Goal: Information Seeking & Learning: Learn about a topic

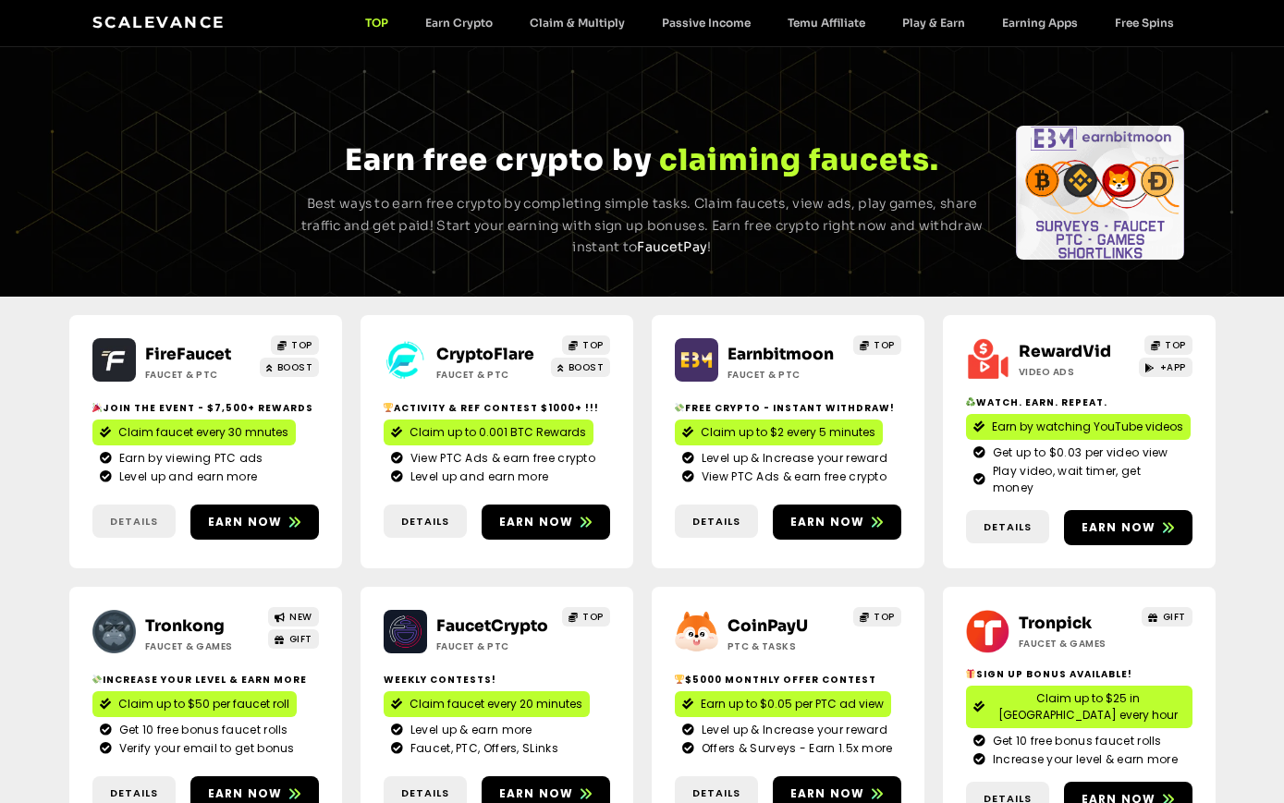
click at [133, 514] on span "Details" at bounding box center [134, 522] width 48 height 16
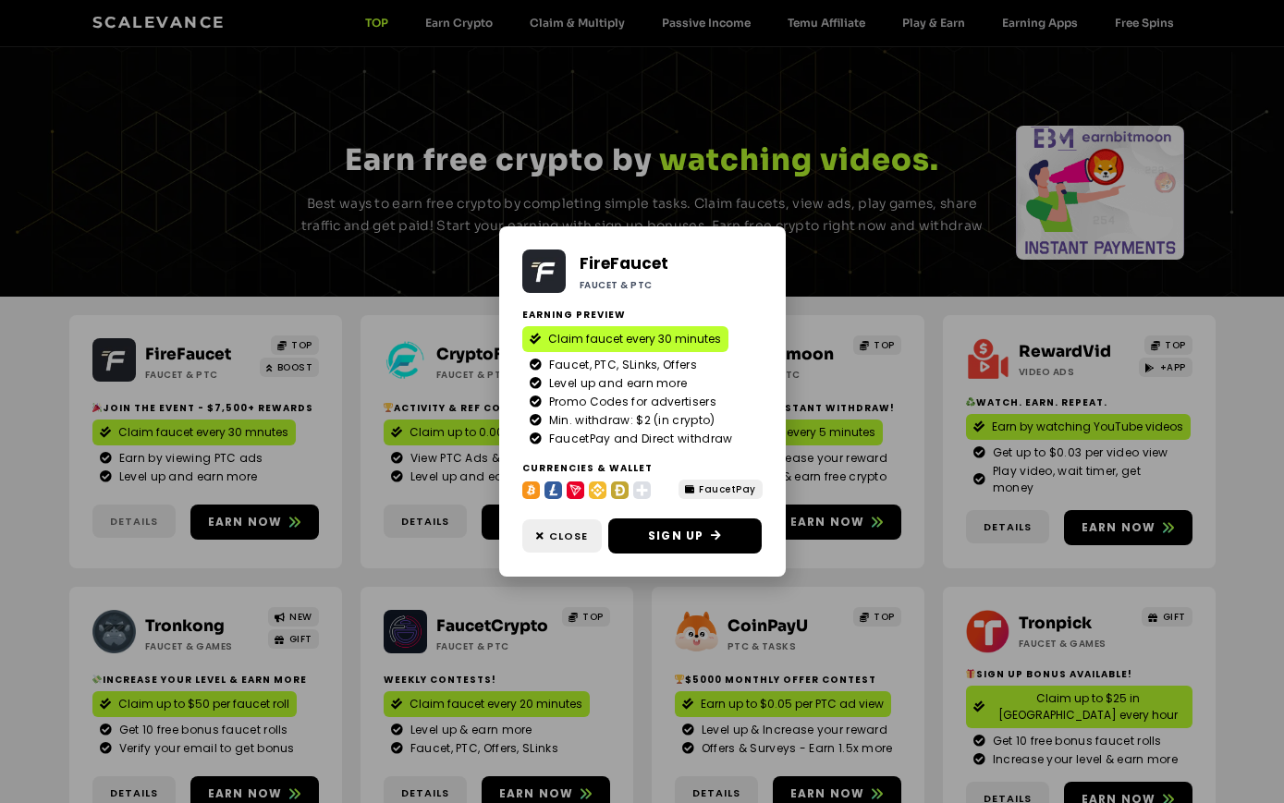
scroll to position [658, 0]
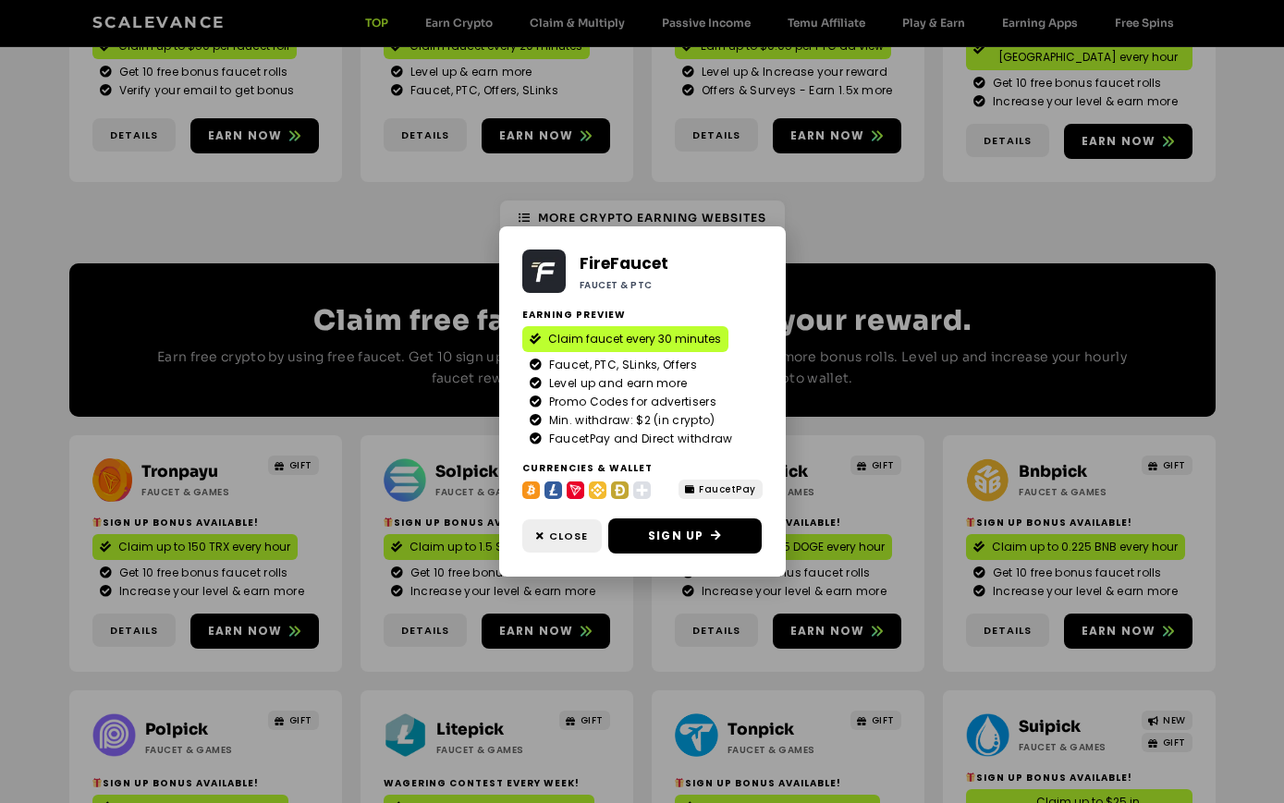
click at [199, 794] on div "FireFaucet Faucet & PTC Earning Preview Claim faucet every 30 minutes Faucet, P…" at bounding box center [642, 401] width 1284 height 803
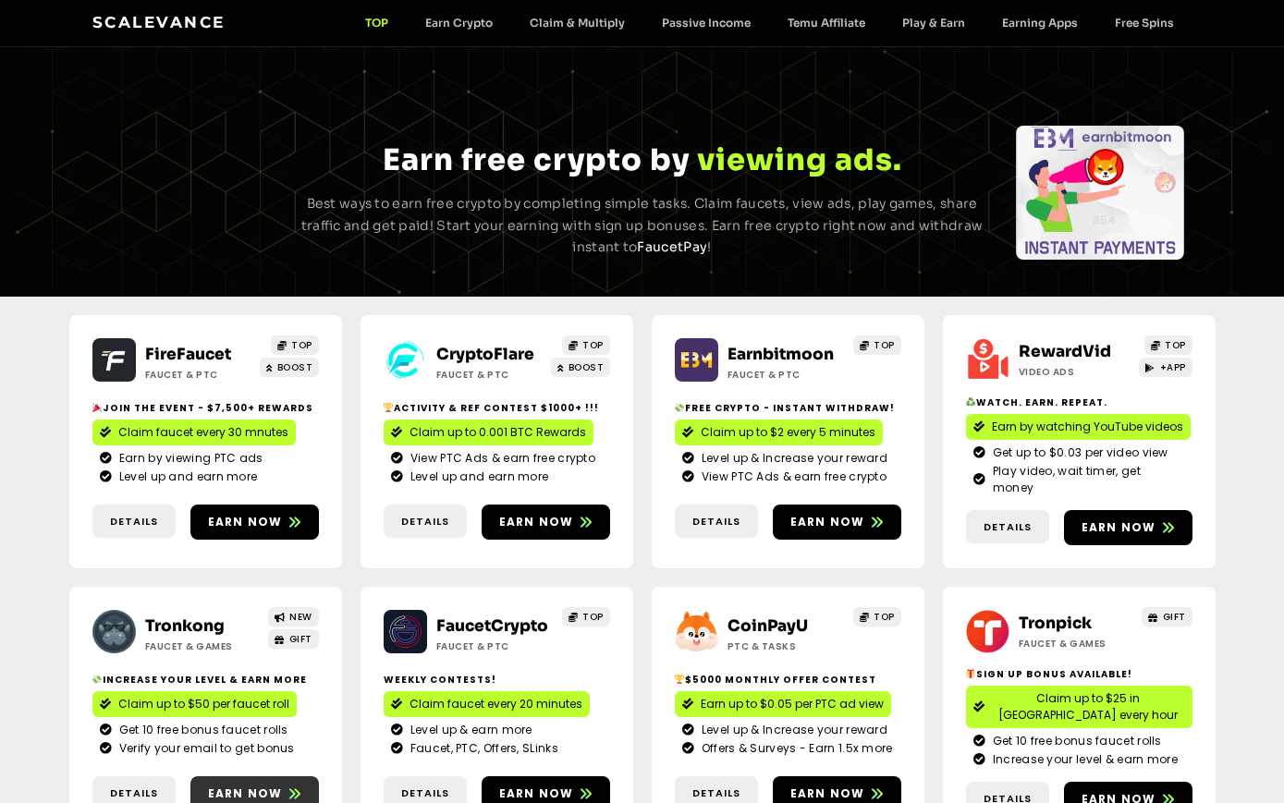
click at [254, 786] on span "Earn now" at bounding box center [245, 794] width 75 height 17
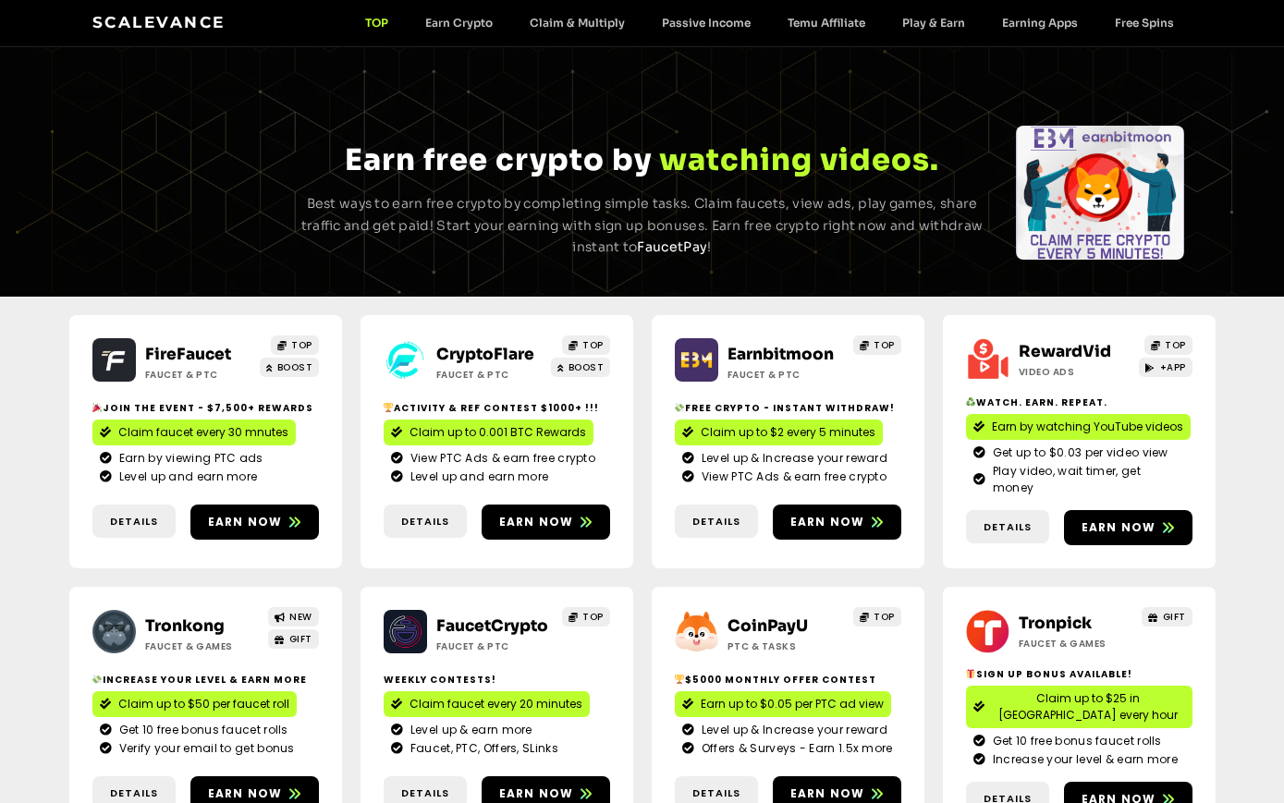
click at [1074, 426] on span "Earn by watching YouTube videos" at bounding box center [1087, 427] width 191 height 17
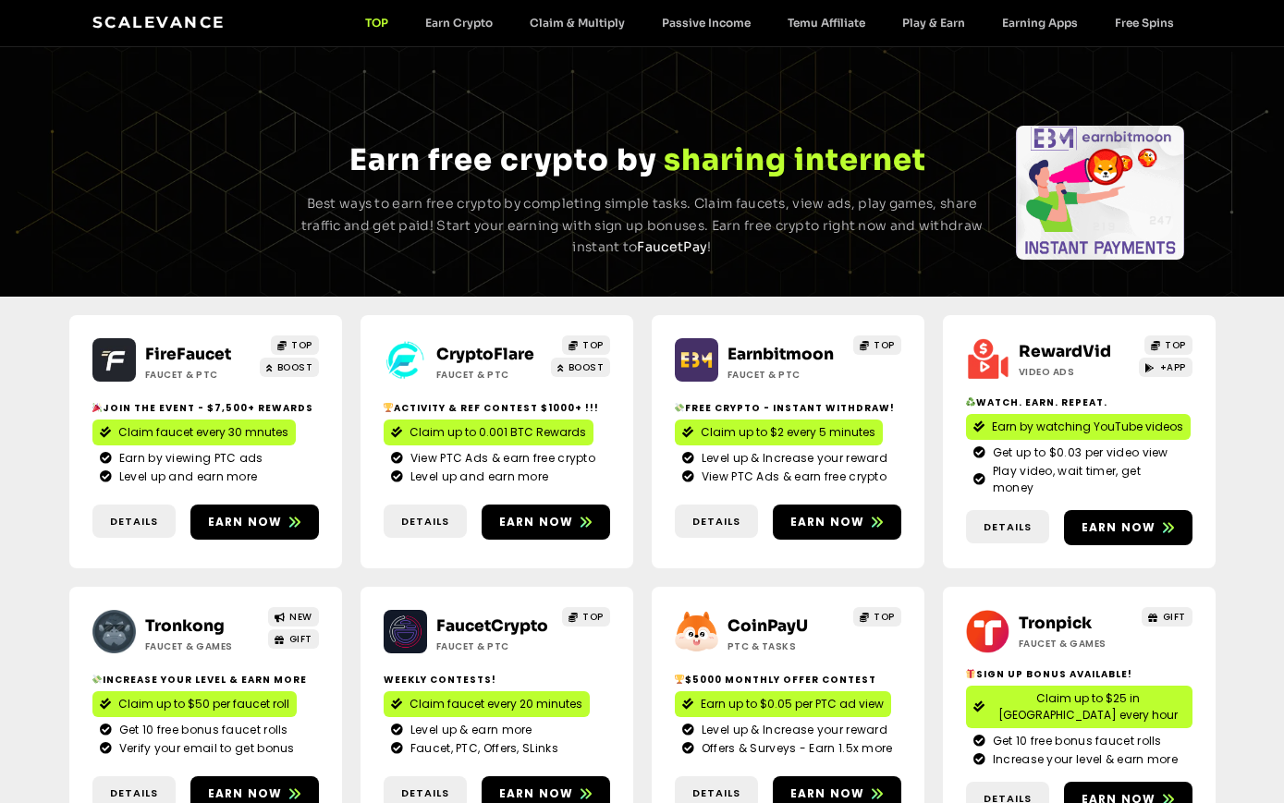
scroll to position [658, 0]
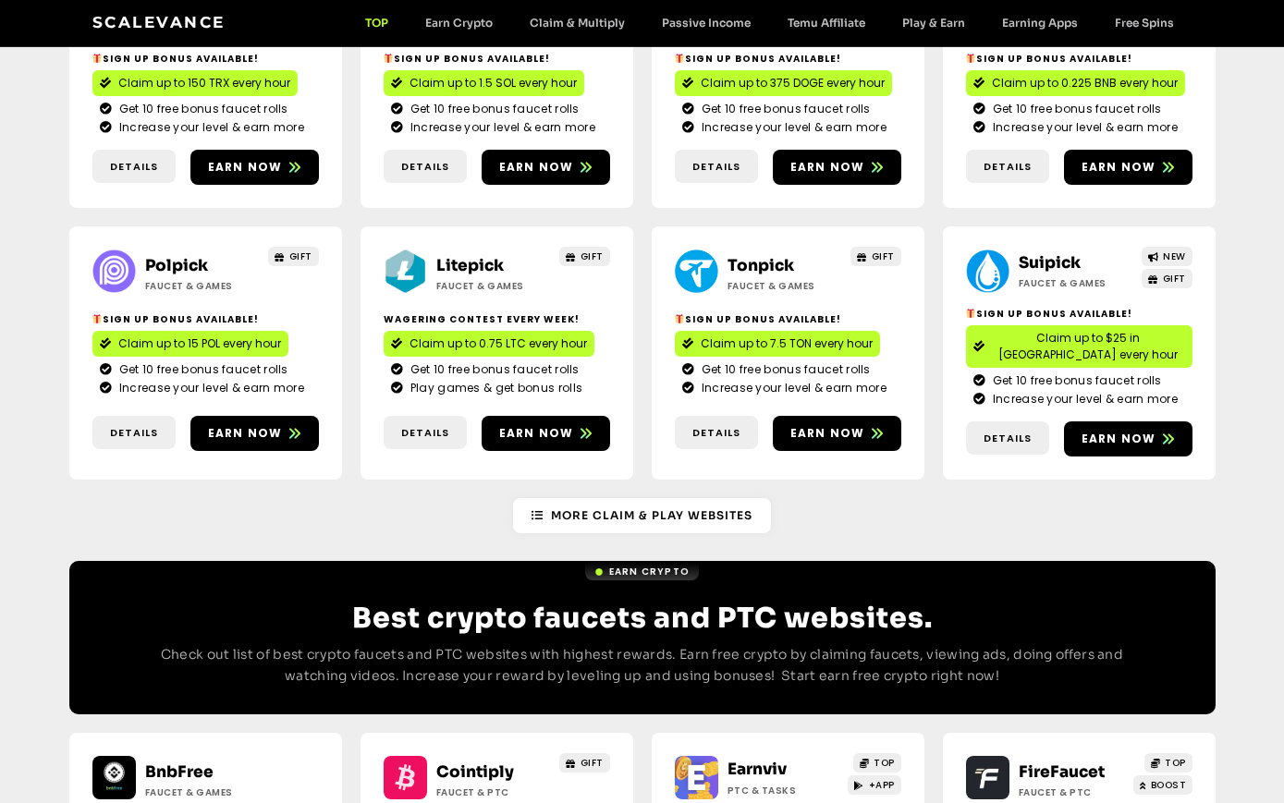
click at [789, 119] on span "Increase your level & earn more" at bounding box center [792, 127] width 190 height 17
